Goal: Check status: Check status

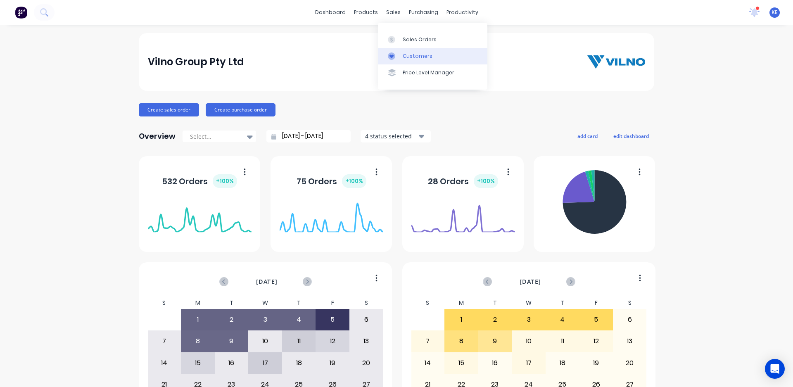
click at [424, 52] on div "Customers" at bounding box center [418, 55] width 30 height 7
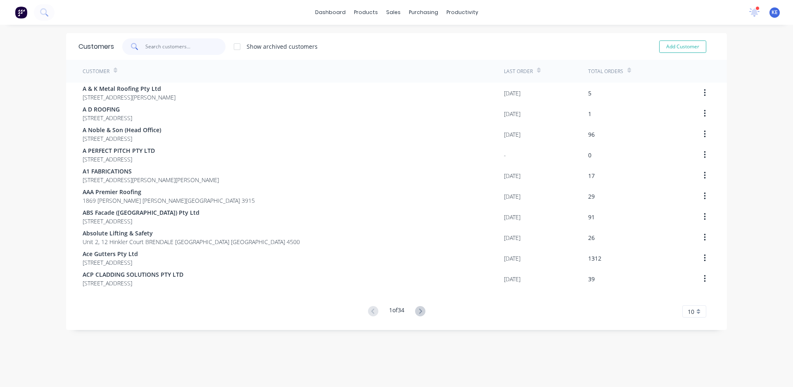
click at [166, 51] on input "text" at bounding box center [185, 46] width 81 height 17
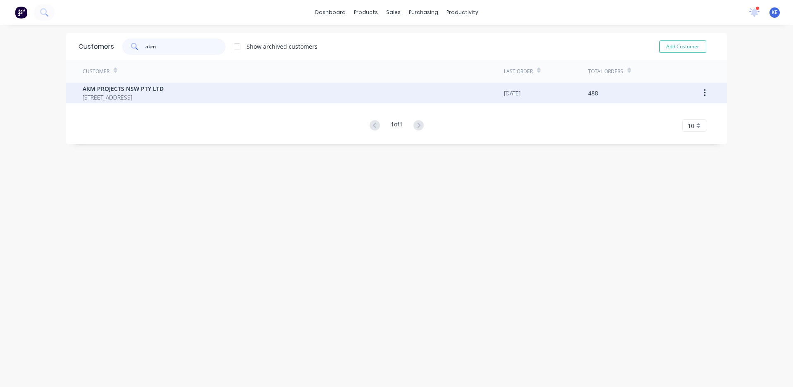
type input "akm"
click at [161, 90] on span "AKM PROJECTS NSW PTY LTD" at bounding box center [123, 88] width 81 height 9
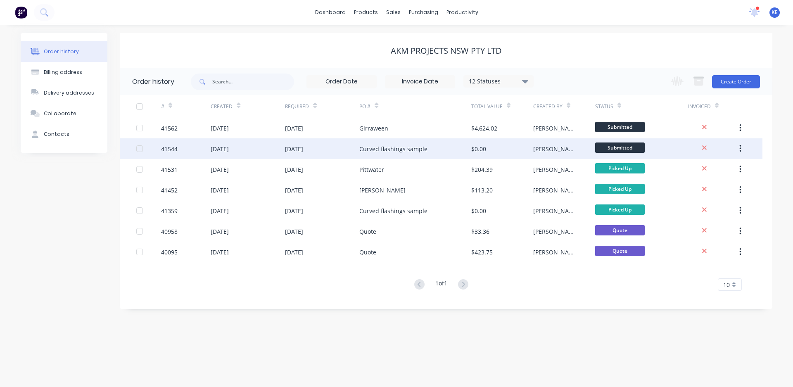
click at [296, 153] on div "[DATE]" at bounding box center [322, 148] width 74 height 21
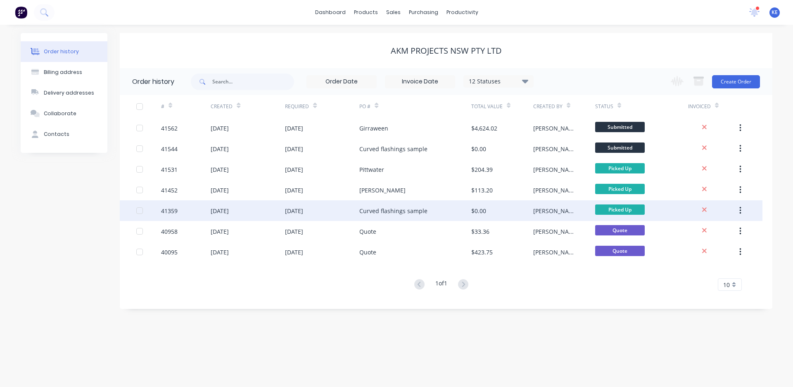
click at [372, 213] on div "Curved flashings sample" at bounding box center [393, 210] width 68 height 9
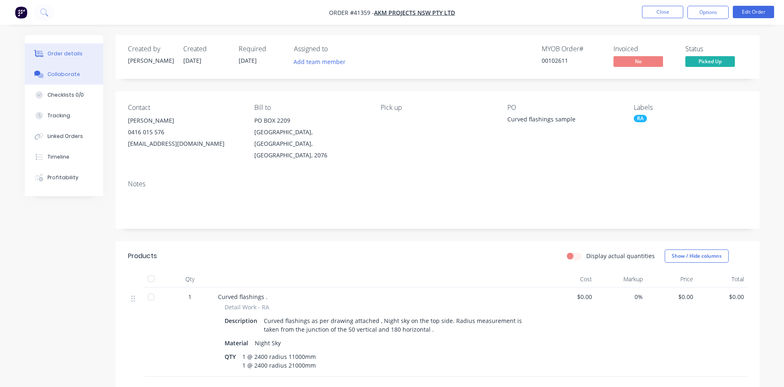
click at [64, 79] on button "Collaborate" at bounding box center [64, 74] width 78 height 21
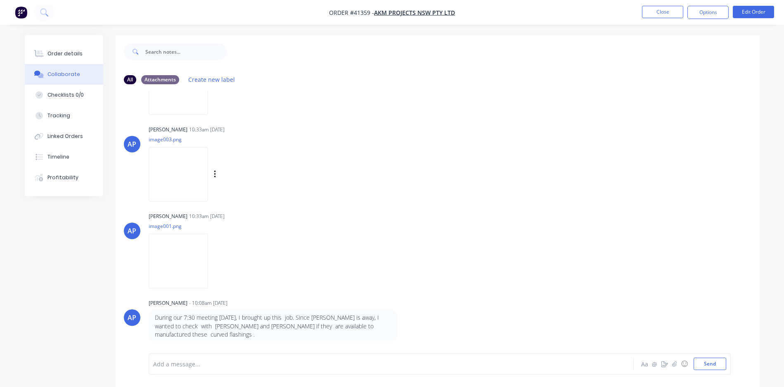
scroll to position [86, 0]
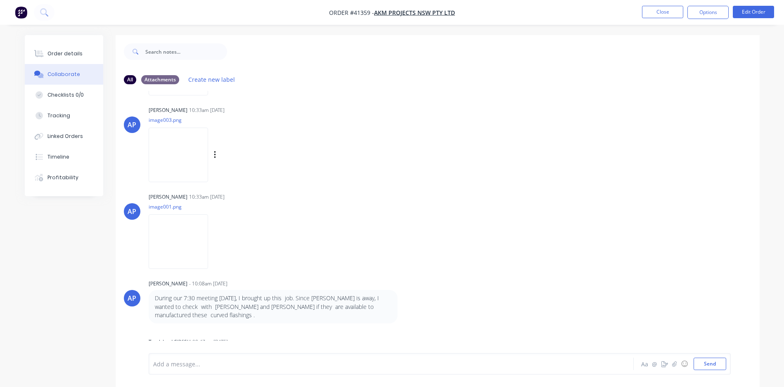
click at [189, 161] on img at bounding box center [178, 155] width 59 height 54
